Goal: Ask a question

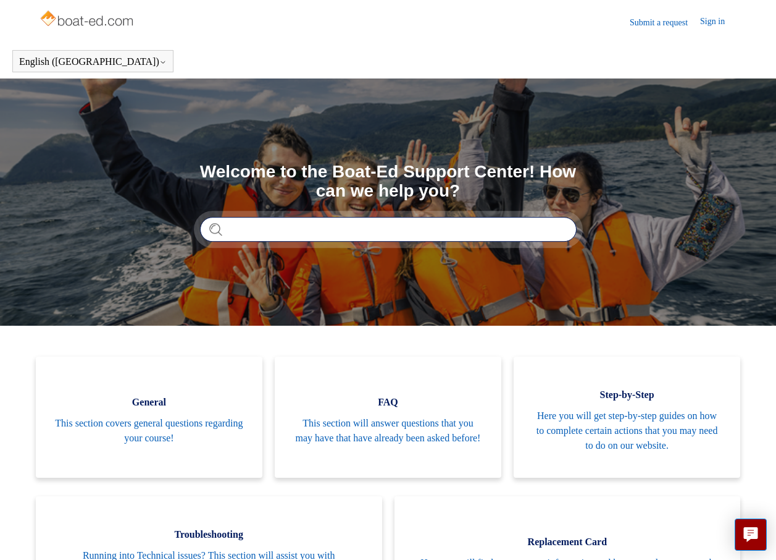
click at [274, 226] on input "Search" at bounding box center [388, 229] width 377 height 25
type input "**********"
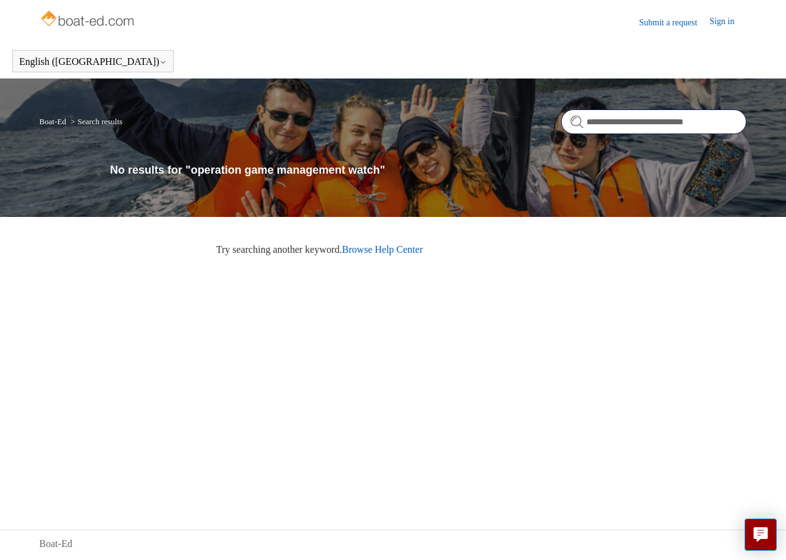
click at [678, 127] on input "**********" at bounding box center [653, 121] width 185 height 25
click at [578, 120] on form "**********" at bounding box center [653, 121] width 185 height 25
